Goal: Navigation & Orientation: Go to known website

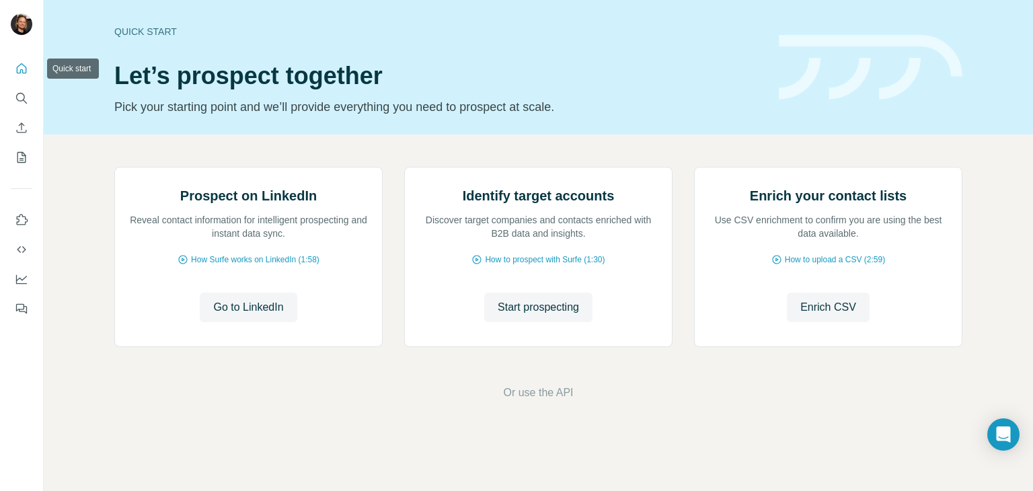
click at [16, 71] on icon "Quick start" at bounding box center [21, 68] width 13 height 13
